Goal: Information Seeking & Learning: Learn about a topic

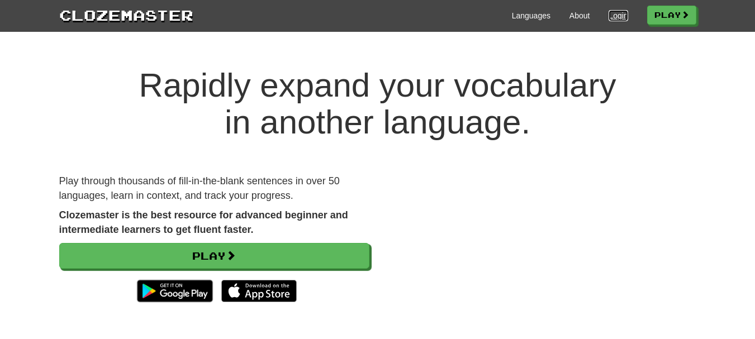
click at [609, 15] on link "Login" at bounding box center [618, 15] width 19 height 11
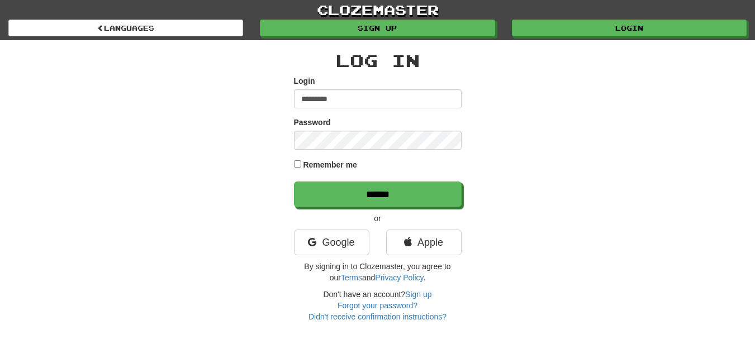
type input "*********"
click at [294, 182] on input "******" at bounding box center [378, 195] width 168 height 26
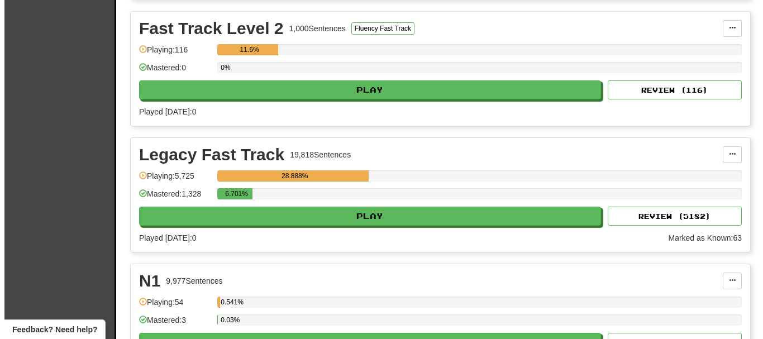
scroll to position [615, 0]
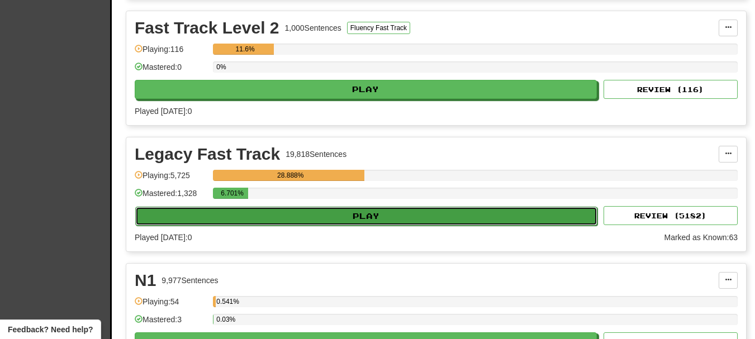
click at [268, 221] on button "Play" at bounding box center [366, 216] width 462 height 19
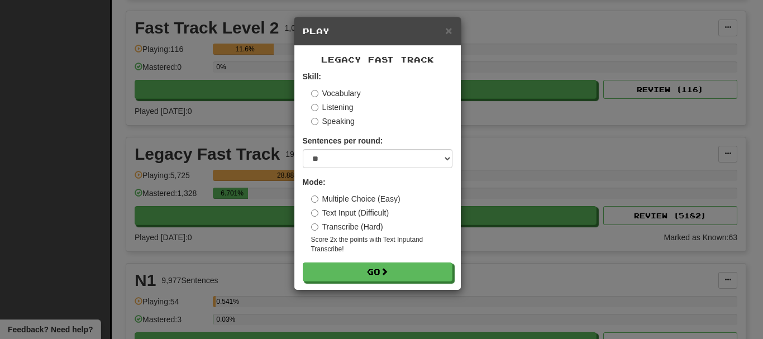
click at [330, 90] on label "Vocabulary" at bounding box center [336, 93] width 50 height 11
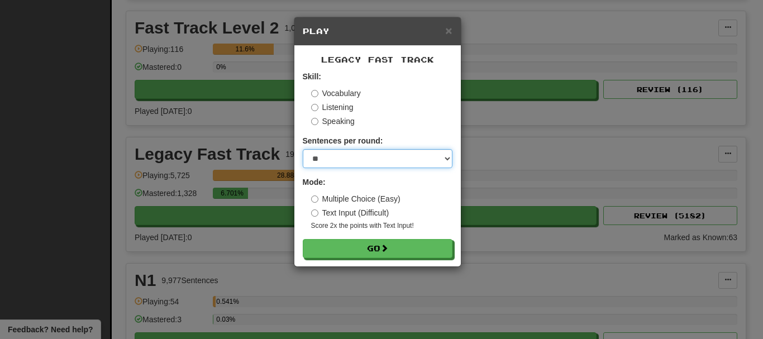
click at [343, 153] on select "* ** ** ** ** ** *** ********" at bounding box center [378, 158] width 150 height 19
select select "********"
click at [303, 149] on select "* ** ** ** ** ** *** ********" at bounding box center [378, 158] width 150 height 19
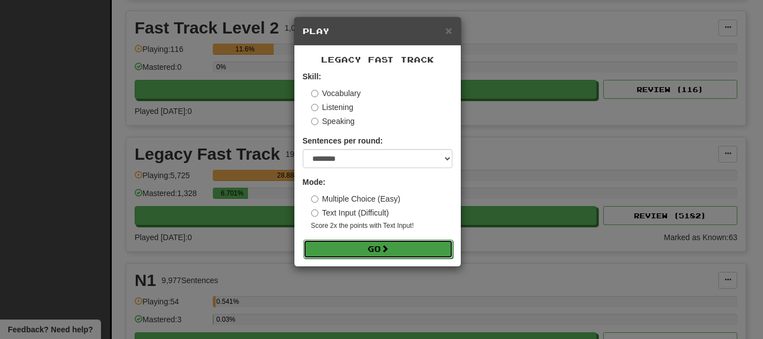
click at [355, 251] on button "Go" at bounding box center [378, 249] width 150 height 19
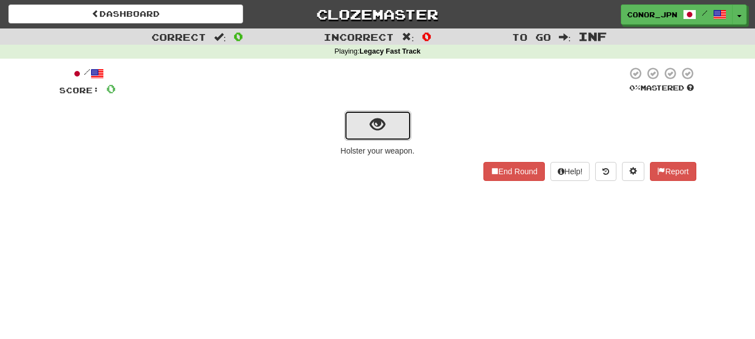
click at [360, 131] on button "show sentence" at bounding box center [377, 126] width 67 height 30
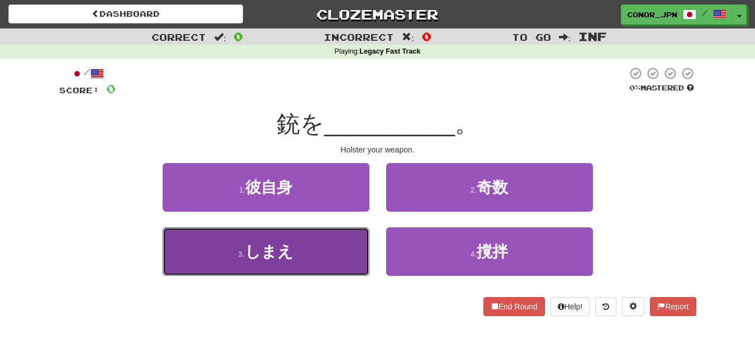
click at [267, 237] on button "3 . しまえ" at bounding box center [266, 251] width 207 height 49
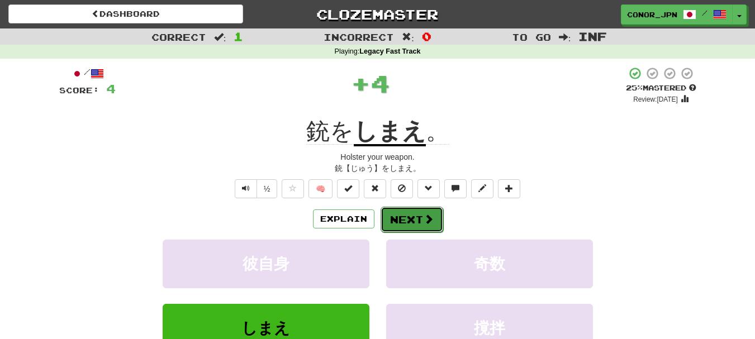
click at [416, 211] on button "Next" at bounding box center [412, 220] width 63 height 26
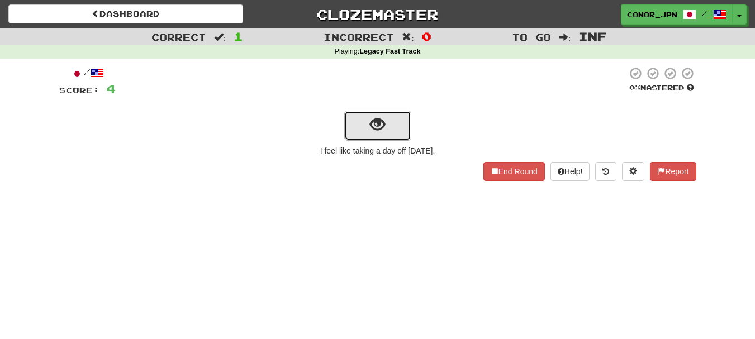
click at [348, 122] on button "show sentence" at bounding box center [377, 126] width 67 height 30
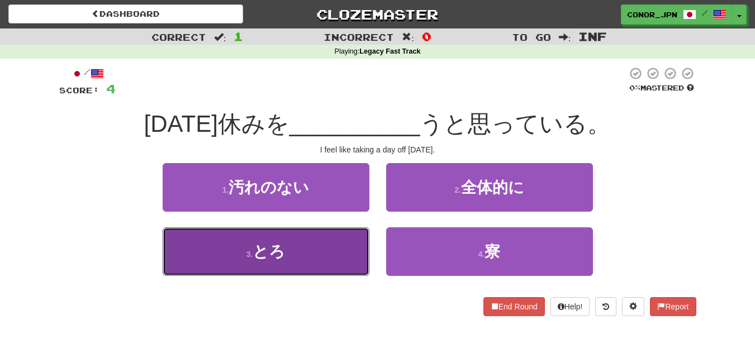
click at [273, 270] on button "3 . とろ" at bounding box center [266, 251] width 207 height 49
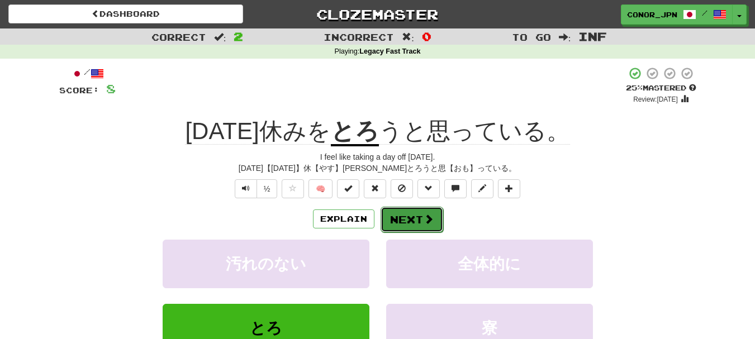
click at [403, 224] on button "Next" at bounding box center [412, 220] width 63 height 26
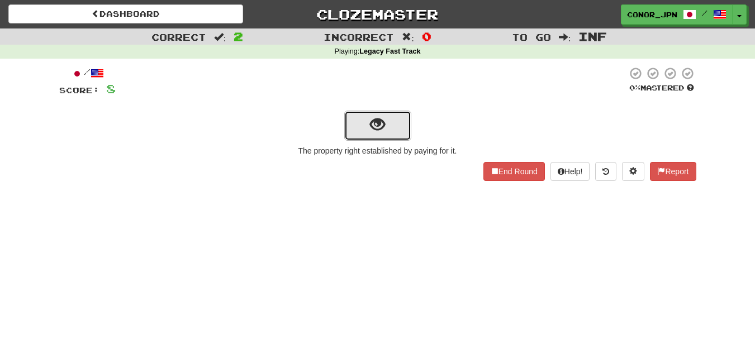
click at [403, 123] on button "show sentence" at bounding box center [377, 126] width 67 height 30
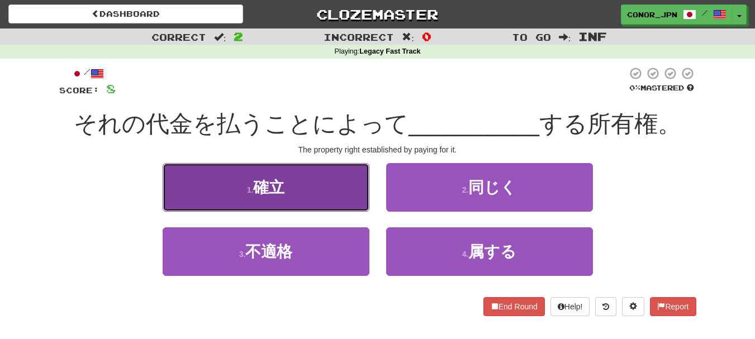
click at [312, 187] on button "1 . 確立" at bounding box center [266, 187] width 207 height 49
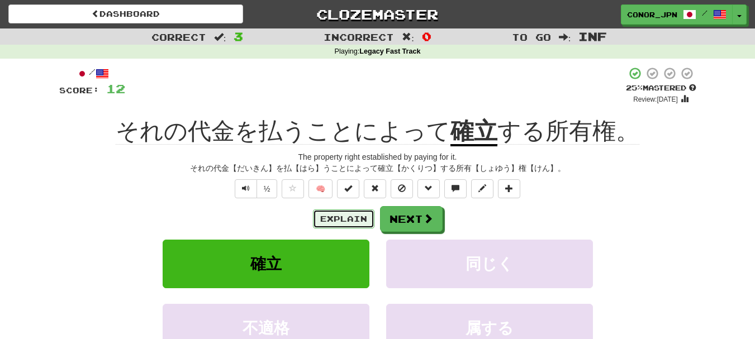
click at [347, 225] on button "Explain" at bounding box center [343, 219] width 61 height 19
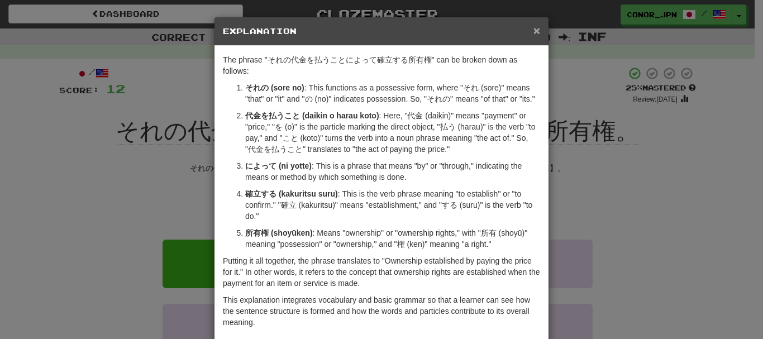
click at [534, 33] on span "×" at bounding box center [537, 30] width 7 height 13
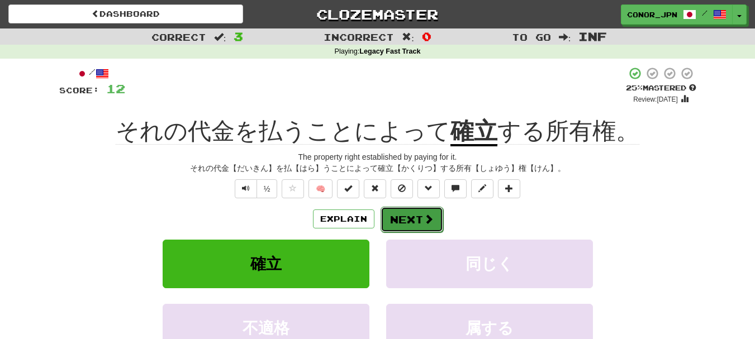
click at [401, 218] on button "Next" at bounding box center [412, 220] width 63 height 26
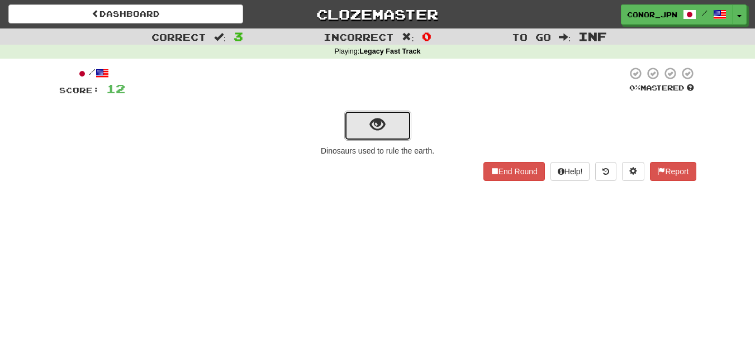
click at [373, 121] on span "show sentence" at bounding box center [377, 124] width 15 height 15
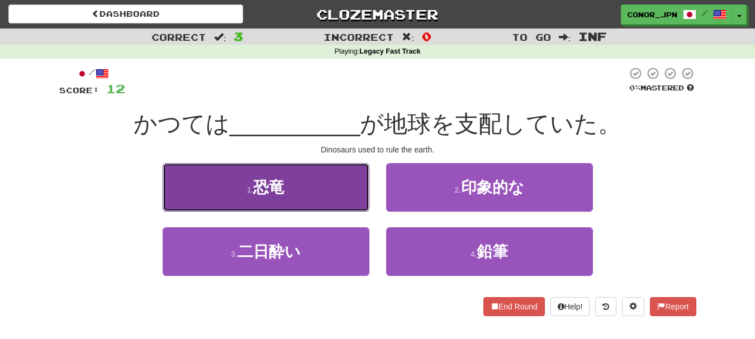
click at [207, 188] on button "1 . 恐竜" at bounding box center [266, 187] width 207 height 49
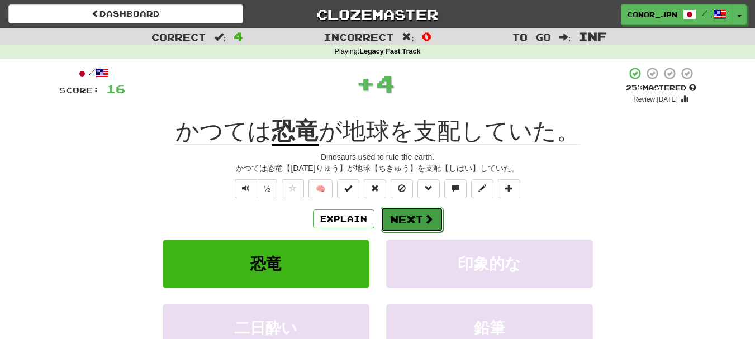
click at [406, 207] on button "Next" at bounding box center [412, 220] width 63 height 26
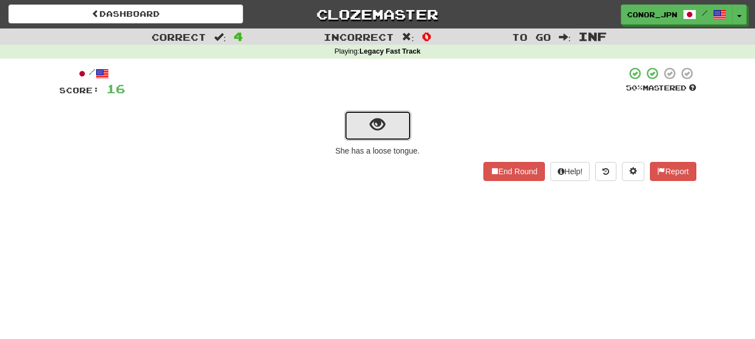
click at [393, 121] on button "show sentence" at bounding box center [377, 126] width 67 height 30
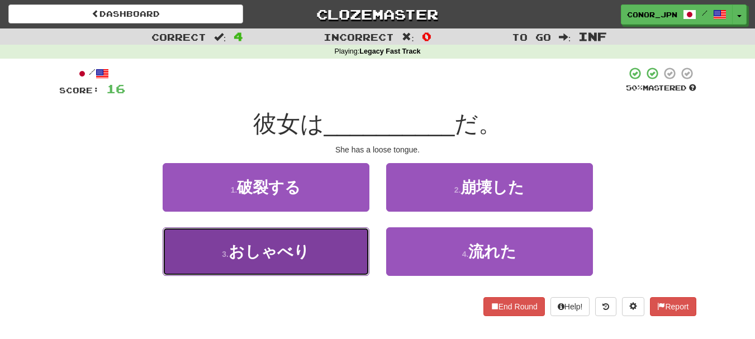
click at [284, 249] on span "おしゃべり" at bounding box center [269, 251] width 81 height 17
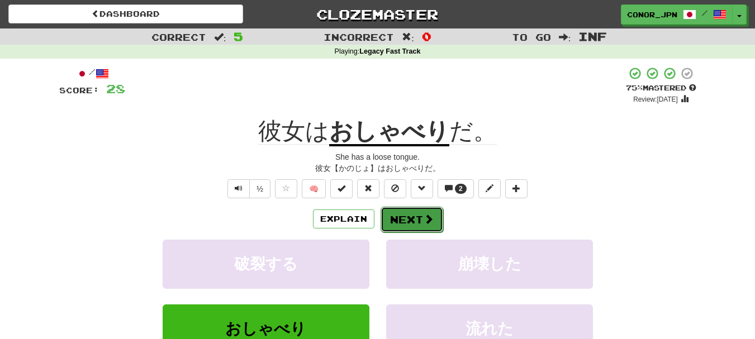
click at [399, 217] on button "Next" at bounding box center [412, 220] width 63 height 26
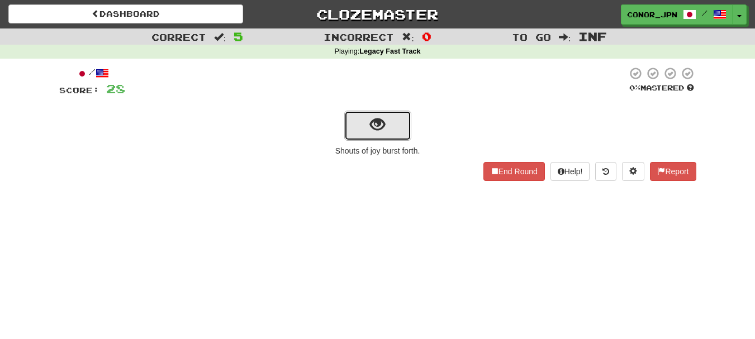
click at [384, 121] on span "show sentence" at bounding box center [377, 124] width 15 height 15
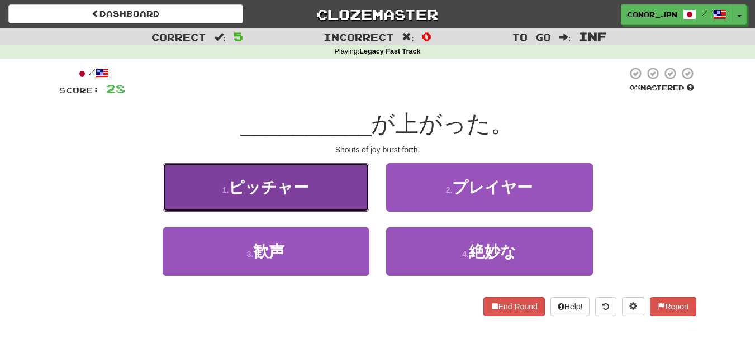
click at [214, 193] on button "1 . ピッチャー" at bounding box center [266, 187] width 207 height 49
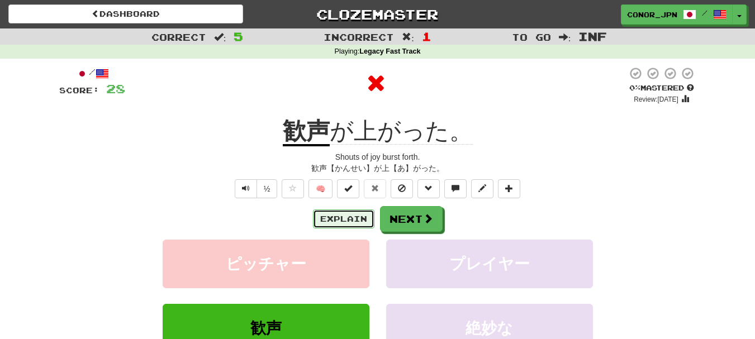
click at [346, 219] on button "Explain" at bounding box center [343, 219] width 61 height 19
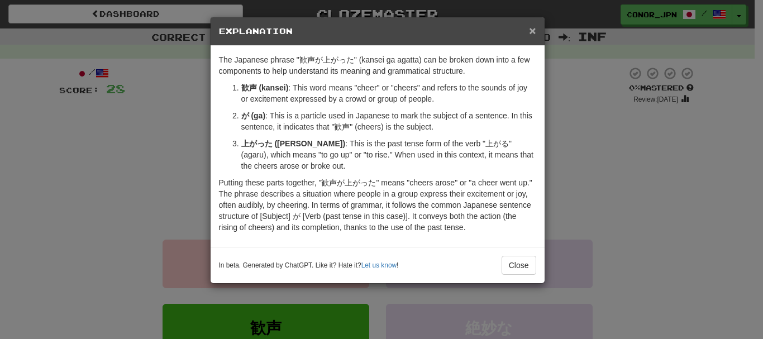
click at [531, 31] on span "×" at bounding box center [532, 30] width 7 height 13
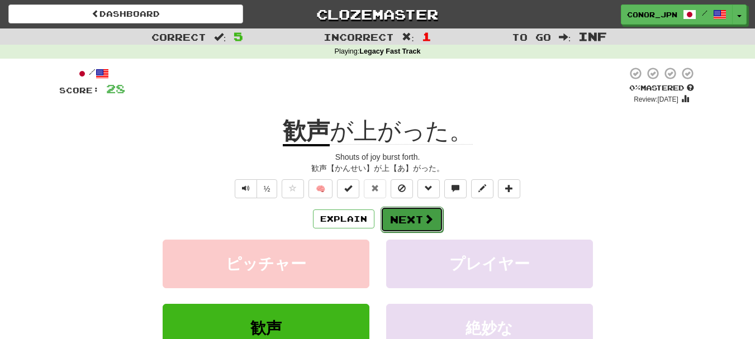
click at [398, 220] on button "Next" at bounding box center [412, 220] width 63 height 26
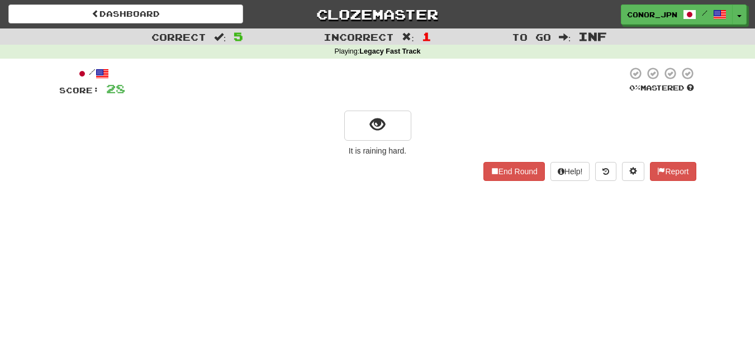
click at [389, 101] on div "/ Score: 28 0 % Mastered It is raining hard. End Round Help! Report" at bounding box center [377, 123] width 637 height 115
click at [377, 119] on span "show sentence" at bounding box center [377, 124] width 15 height 15
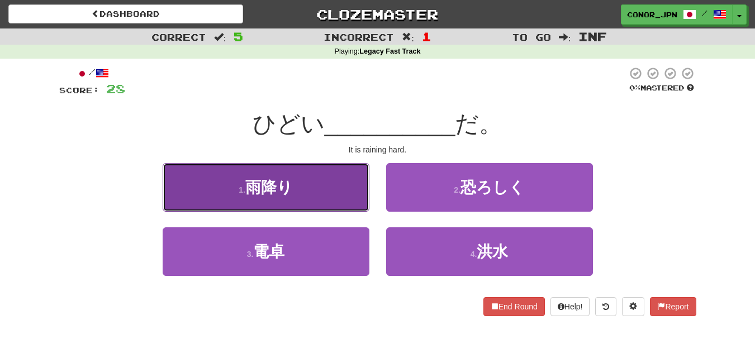
click at [286, 193] on span "雨降り" at bounding box center [268, 187] width 47 height 17
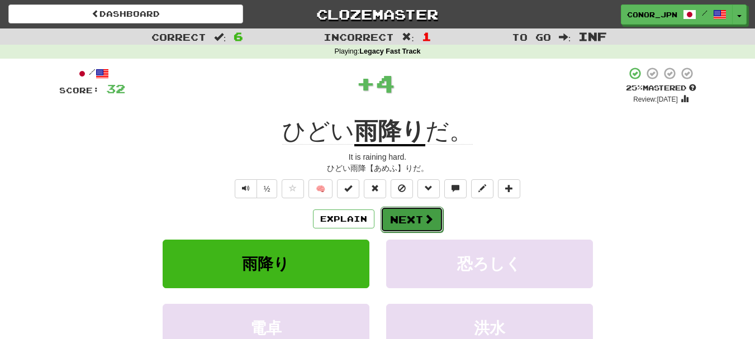
click at [417, 216] on button "Next" at bounding box center [412, 220] width 63 height 26
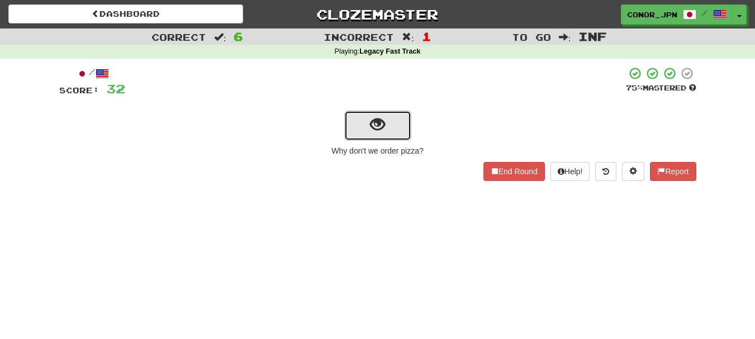
click at [383, 130] on span "show sentence" at bounding box center [377, 124] width 15 height 15
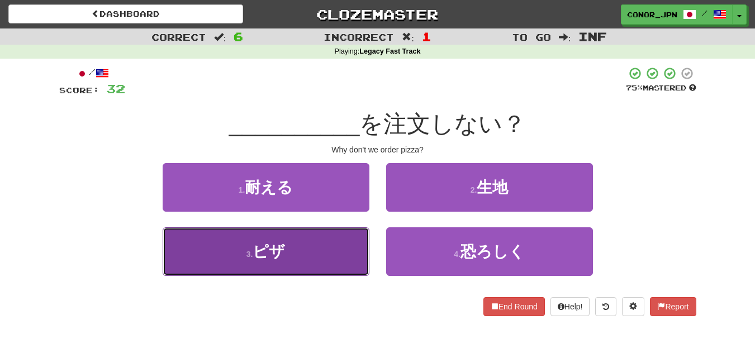
click at [308, 255] on button "3 . ピザ" at bounding box center [266, 251] width 207 height 49
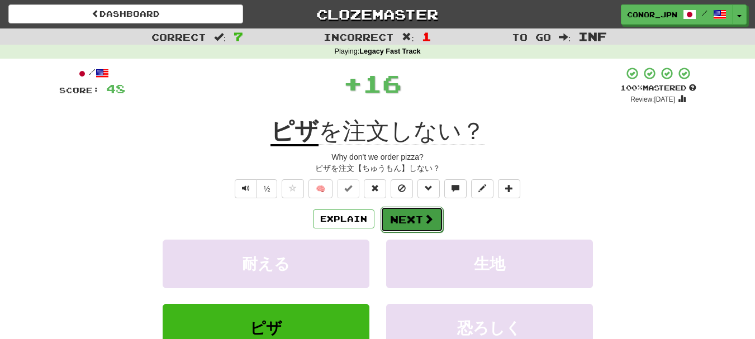
click at [402, 221] on button "Next" at bounding box center [412, 220] width 63 height 26
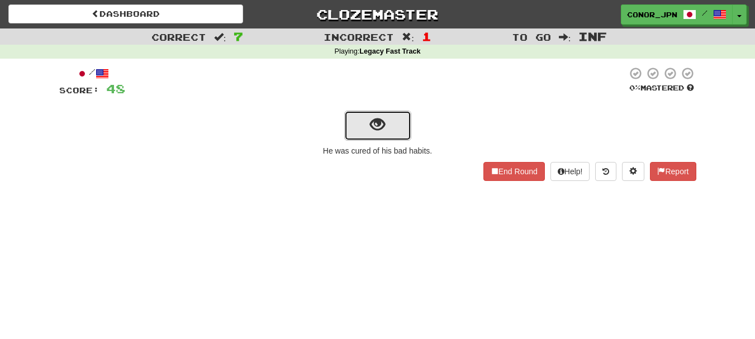
click at [383, 137] on button "show sentence" at bounding box center [377, 126] width 67 height 30
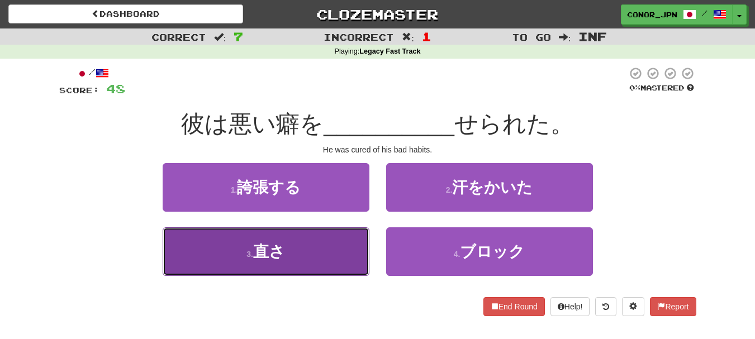
click at [330, 250] on button "3 . 直さ" at bounding box center [266, 251] width 207 height 49
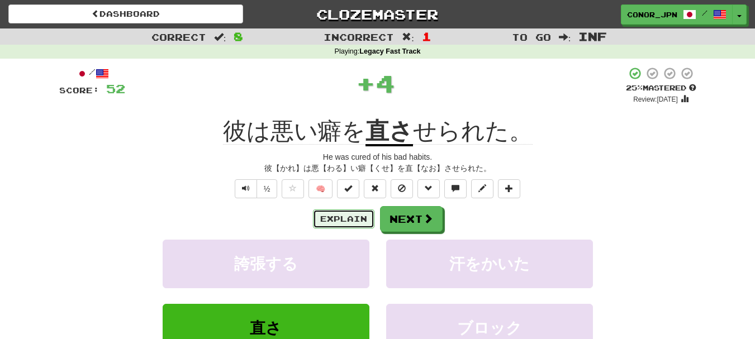
click at [354, 224] on button "Explain" at bounding box center [343, 219] width 61 height 19
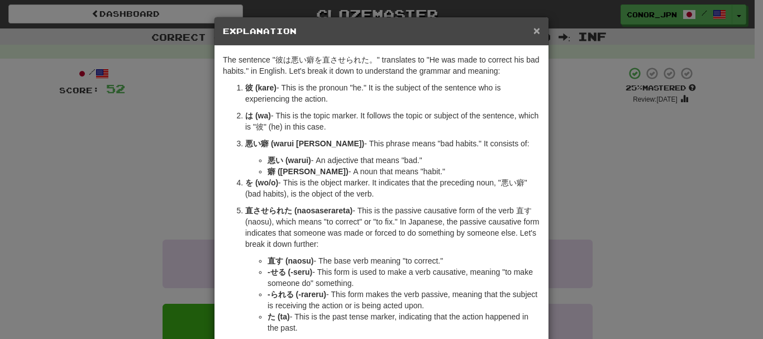
click at [535, 34] on span "×" at bounding box center [537, 30] width 7 height 13
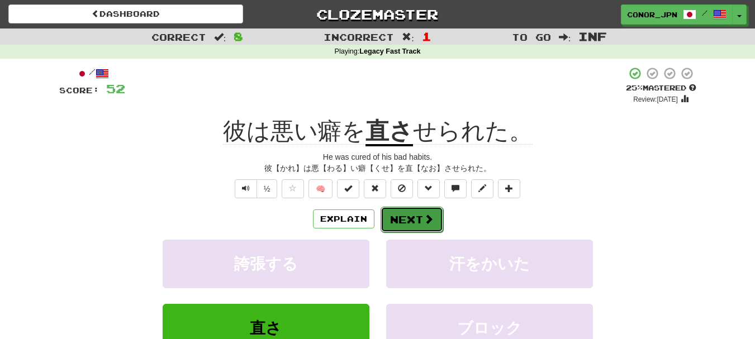
click at [424, 221] on span at bounding box center [429, 219] width 10 height 10
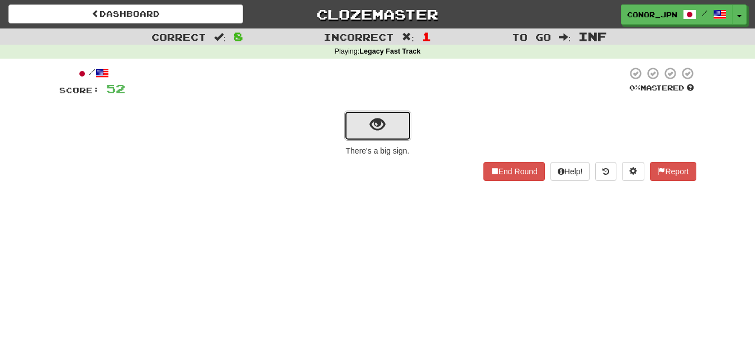
click at [358, 116] on button "show sentence" at bounding box center [377, 126] width 67 height 30
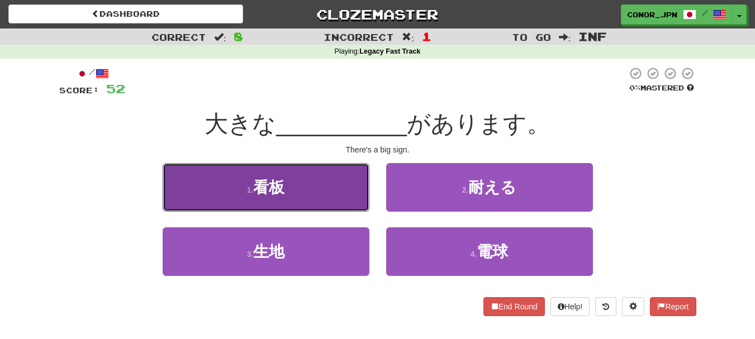
click at [317, 174] on button "1 . 看板" at bounding box center [266, 187] width 207 height 49
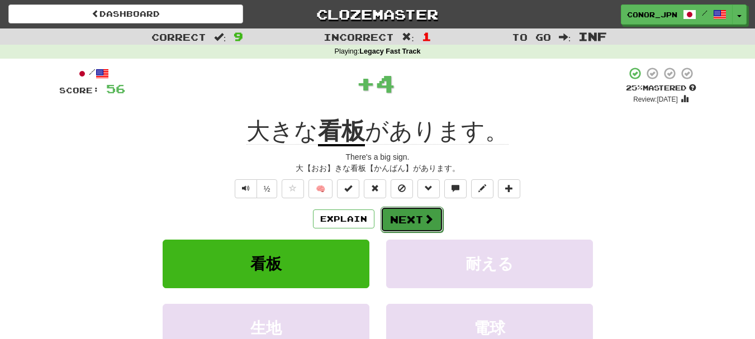
click at [426, 227] on button "Next" at bounding box center [412, 220] width 63 height 26
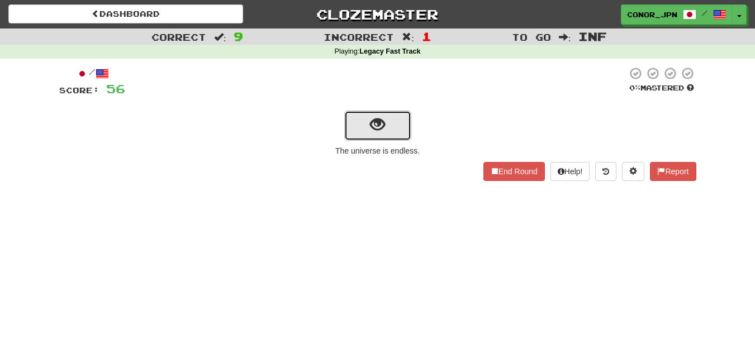
click at [384, 130] on span "show sentence" at bounding box center [377, 124] width 15 height 15
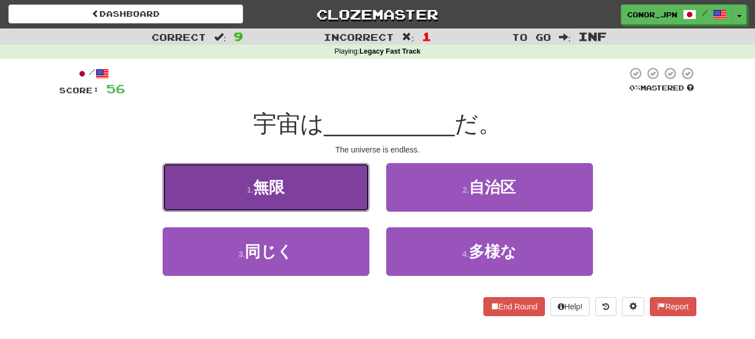
click at [343, 180] on button "1 . 無限" at bounding box center [266, 187] width 207 height 49
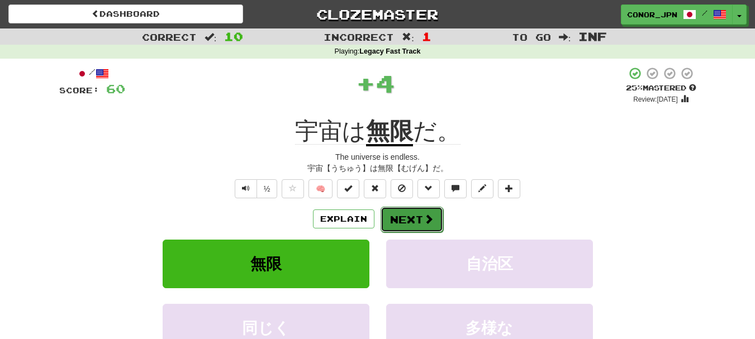
click at [403, 216] on button "Next" at bounding box center [412, 220] width 63 height 26
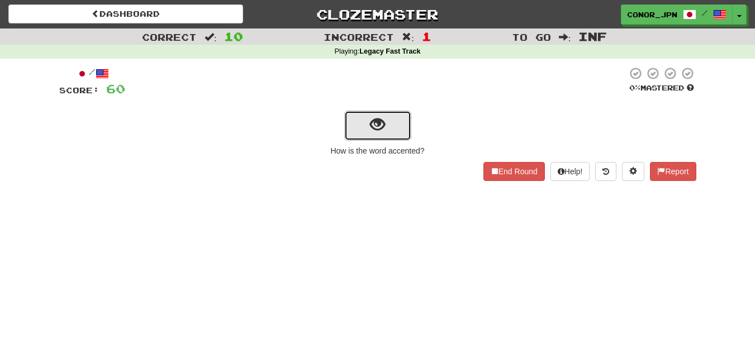
click at [388, 132] on button "show sentence" at bounding box center [377, 126] width 67 height 30
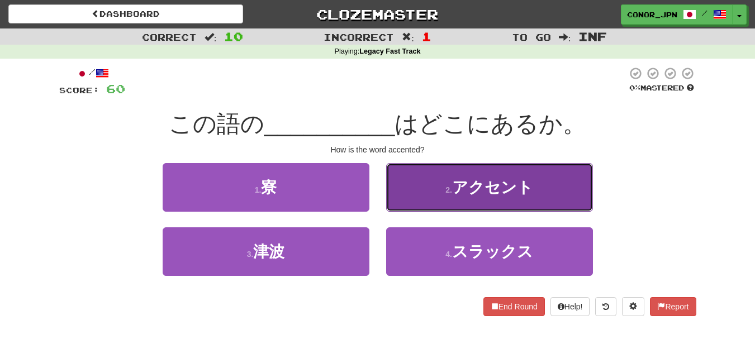
click at [493, 199] on button "2 . アクセント" at bounding box center [489, 187] width 207 height 49
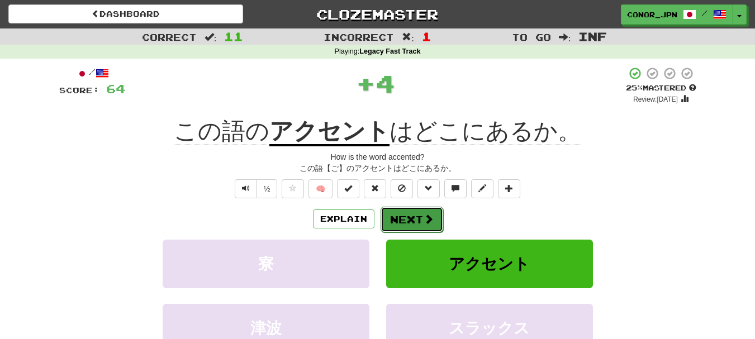
click at [414, 210] on button "Next" at bounding box center [412, 220] width 63 height 26
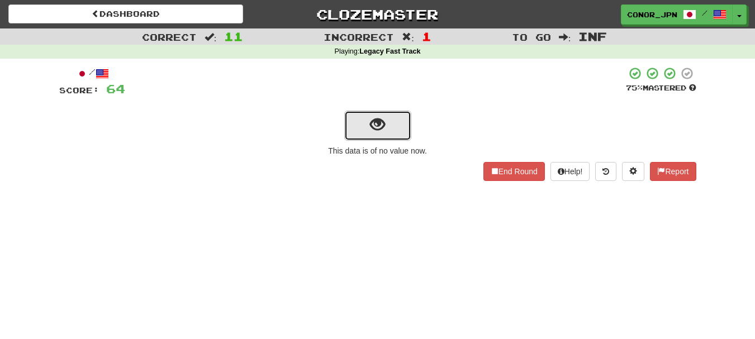
click at [377, 125] on span "show sentence" at bounding box center [377, 124] width 15 height 15
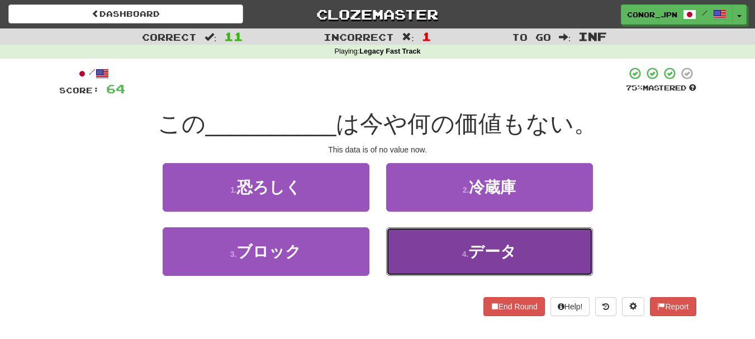
click at [468, 250] on small "4 ." at bounding box center [465, 254] width 7 height 9
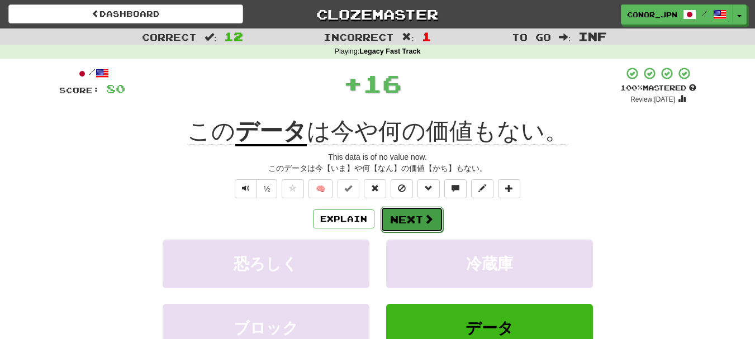
click at [398, 216] on button "Next" at bounding box center [412, 220] width 63 height 26
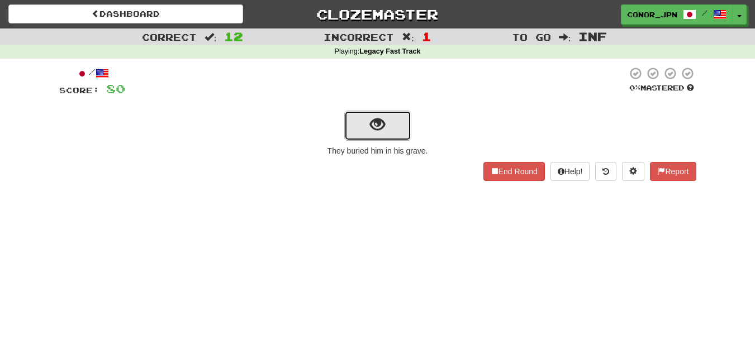
click at [402, 122] on button "show sentence" at bounding box center [377, 126] width 67 height 30
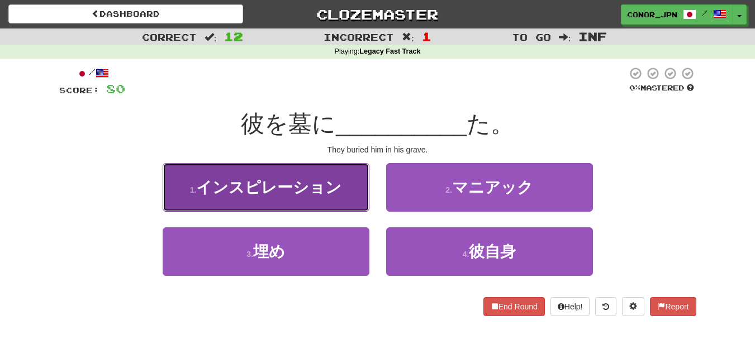
click at [346, 187] on button "1 . インスピレーション" at bounding box center [266, 187] width 207 height 49
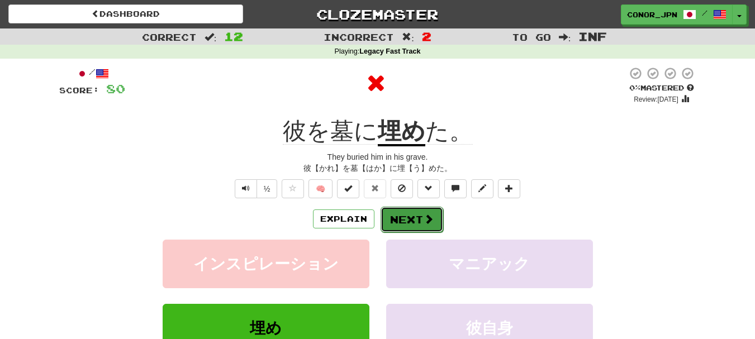
click at [415, 222] on button "Next" at bounding box center [412, 220] width 63 height 26
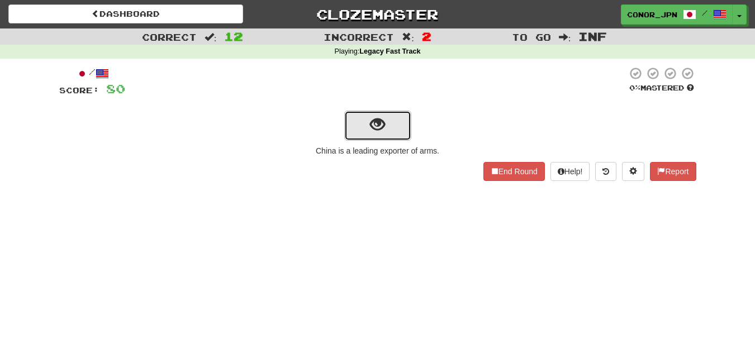
click at [350, 137] on button "show sentence" at bounding box center [377, 126] width 67 height 30
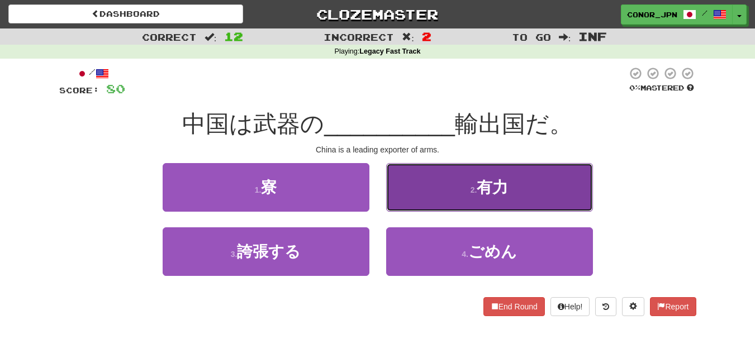
click at [491, 193] on span "有力" at bounding box center [492, 187] width 31 height 17
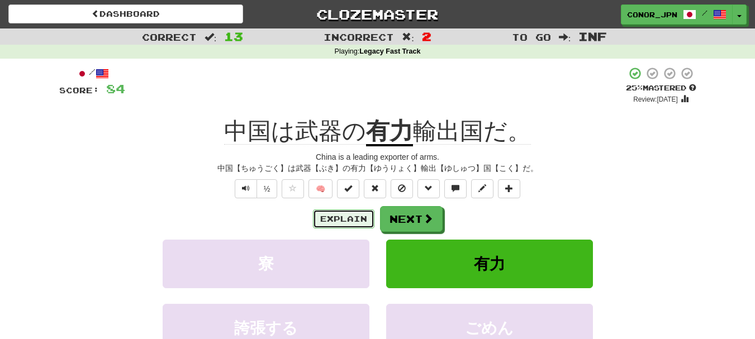
click at [340, 221] on button "Explain" at bounding box center [343, 219] width 61 height 19
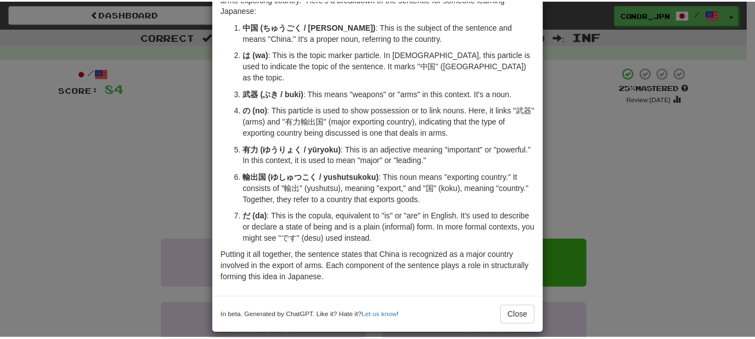
scroll to position [73, 0]
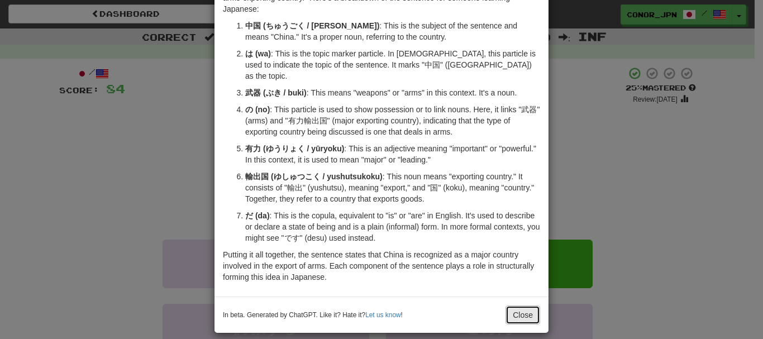
click at [531, 306] on button "Close" at bounding box center [523, 315] width 35 height 19
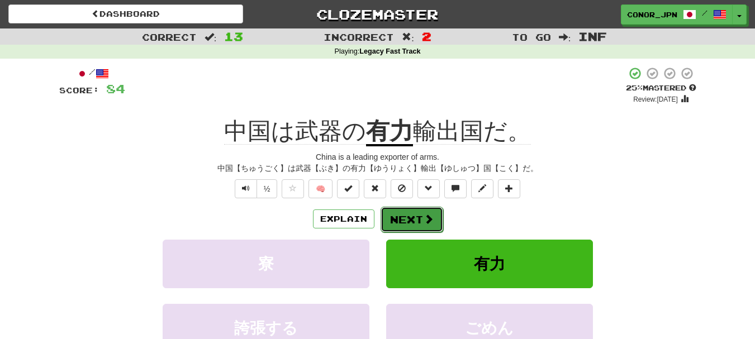
click at [410, 222] on button "Next" at bounding box center [412, 220] width 63 height 26
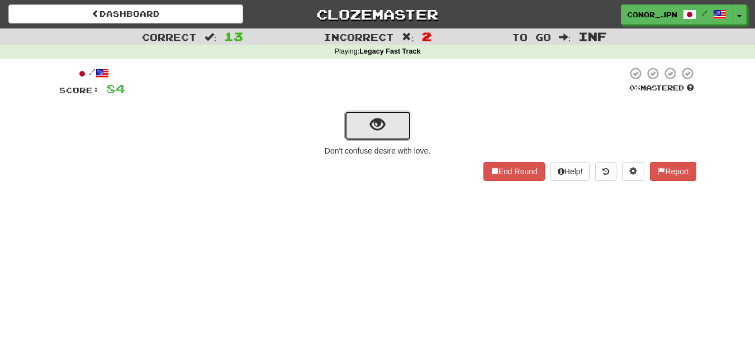
click at [386, 131] on button "show sentence" at bounding box center [377, 126] width 67 height 30
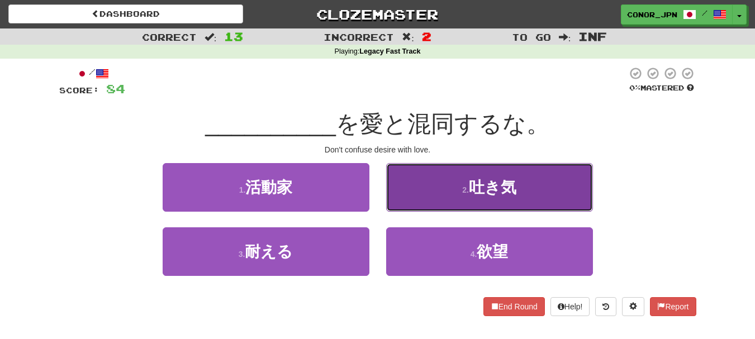
click at [434, 178] on button "2 . 吐き気" at bounding box center [489, 187] width 207 height 49
